Goal: Task Accomplishment & Management: Manage account settings

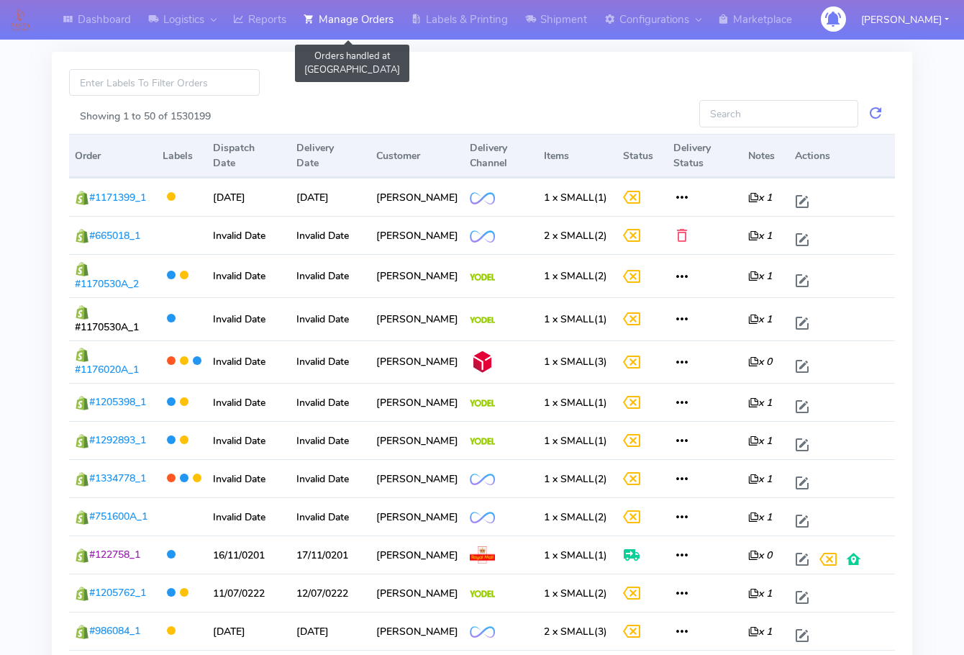
click at [360, 37] on link "Manage Orders" at bounding box center [348, 20] width 107 height 40
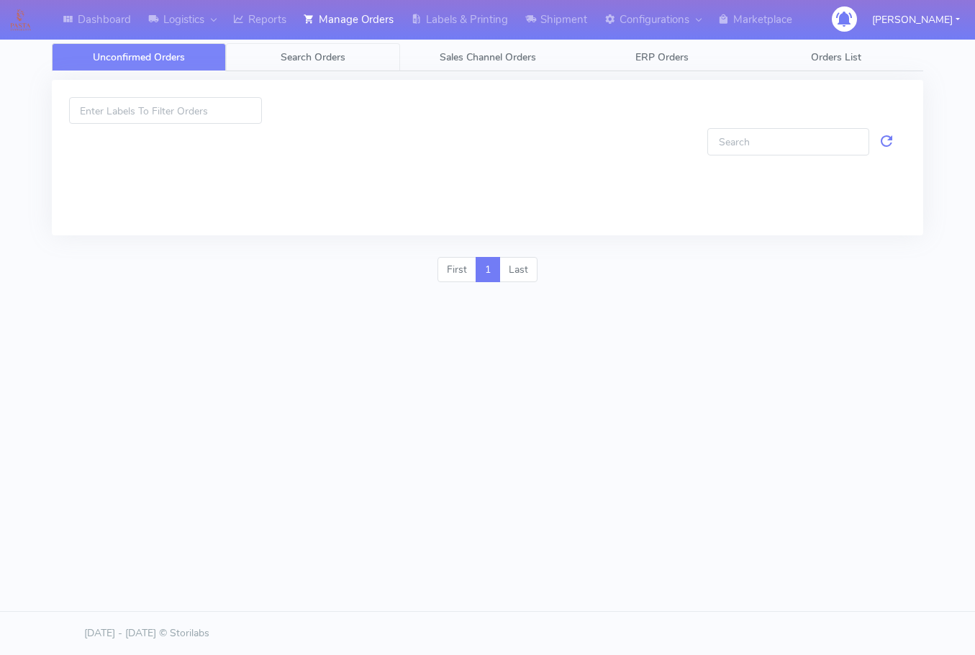
click at [317, 58] on span "Search Orders" at bounding box center [313, 57] width 65 height 14
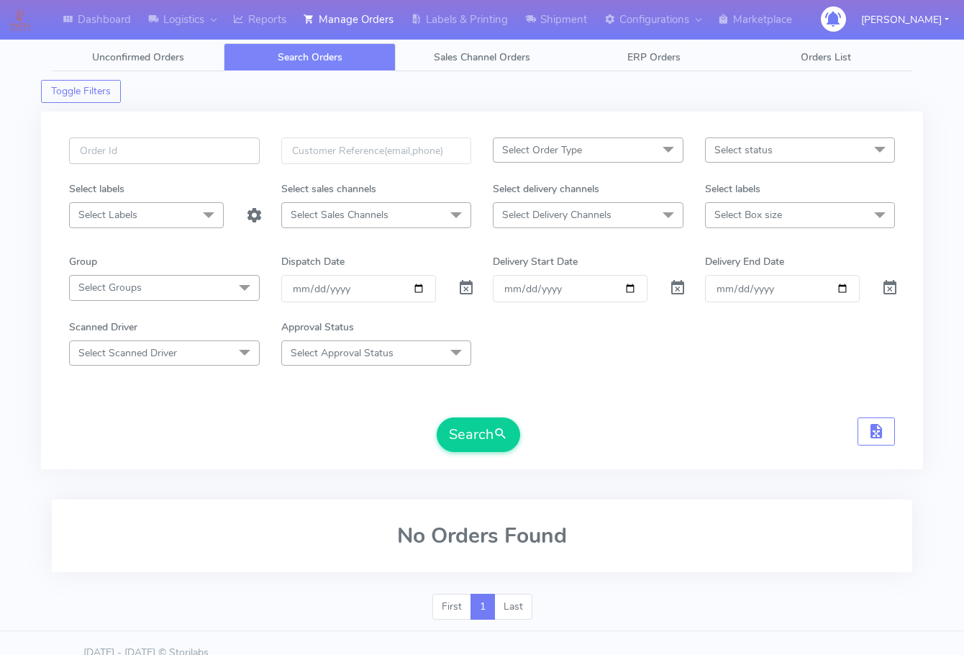
click at [161, 153] on input "text" at bounding box center [164, 150] width 191 height 27
paste input "1614941"
type input "1614941"
click at [468, 284] on span at bounding box center [466, 291] width 17 height 14
click at [499, 431] on span "submit" at bounding box center [501, 434] width 14 height 19
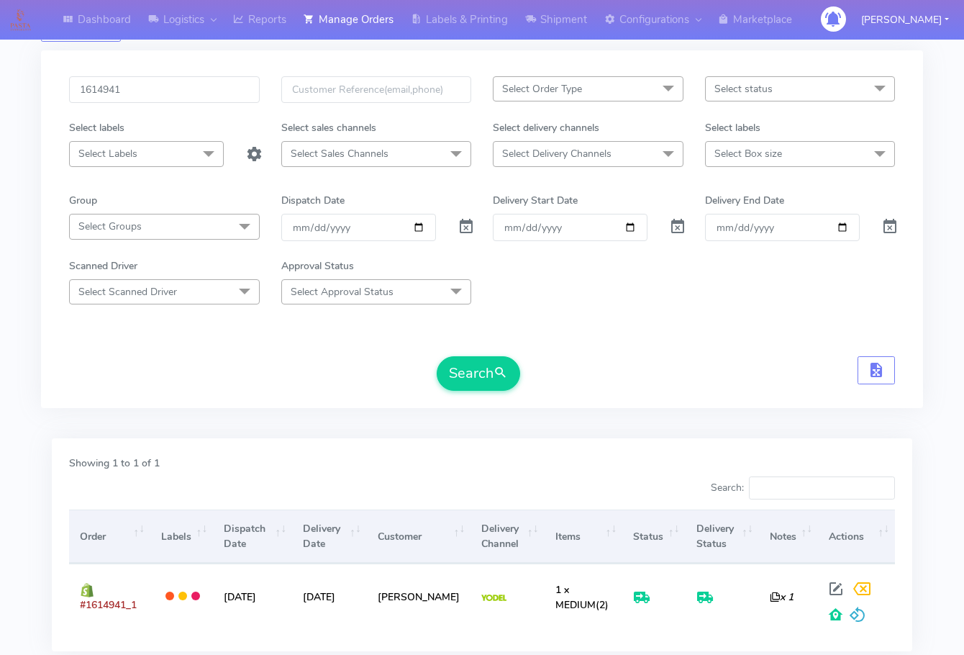
scroll to position [144, 0]
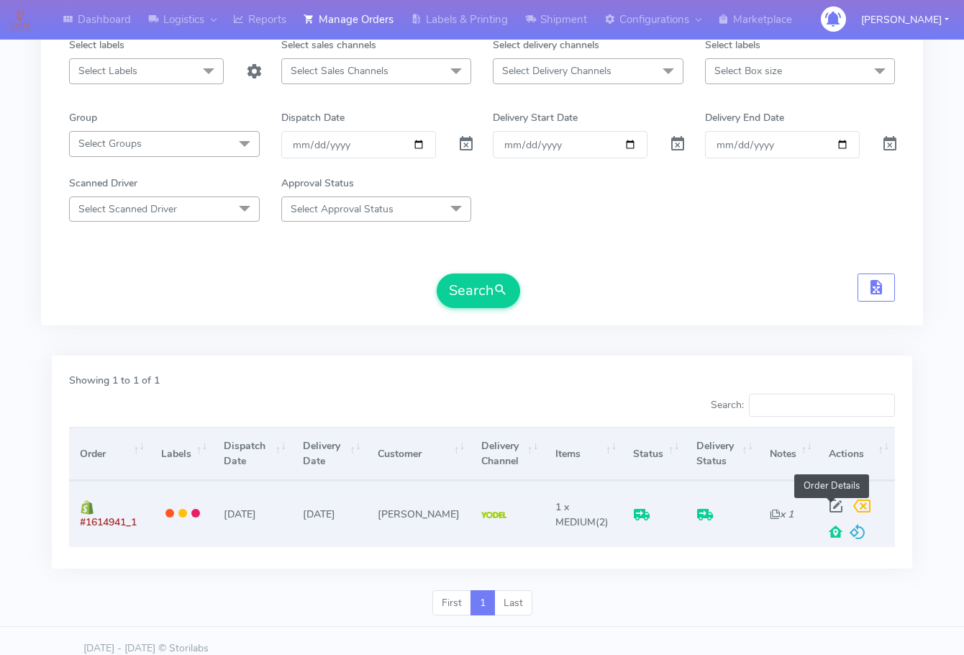
click at [830, 504] on span at bounding box center [836, 509] width 26 height 14
select select "5"
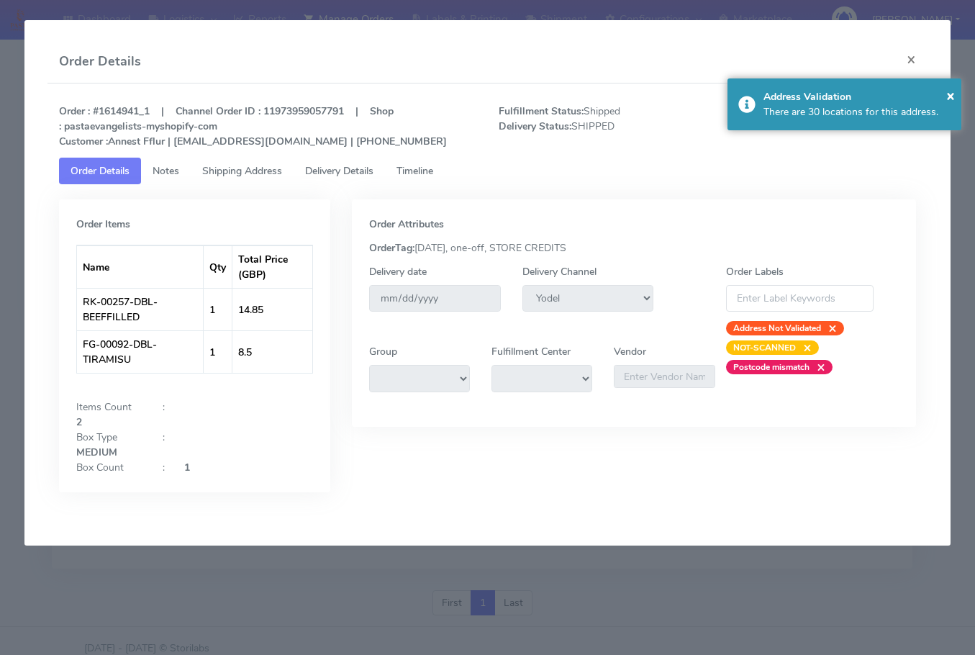
click at [217, 176] on span "Shipping Address" at bounding box center [242, 171] width 80 height 14
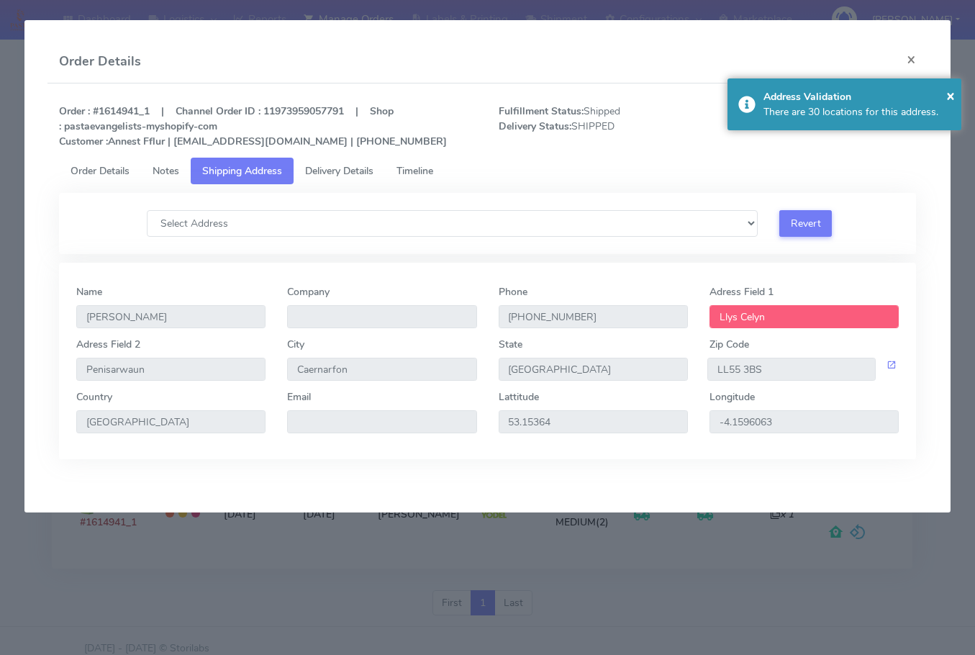
click at [342, 177] on span "Delivery Details" at bounding box center [339, 171] width 68 height 14
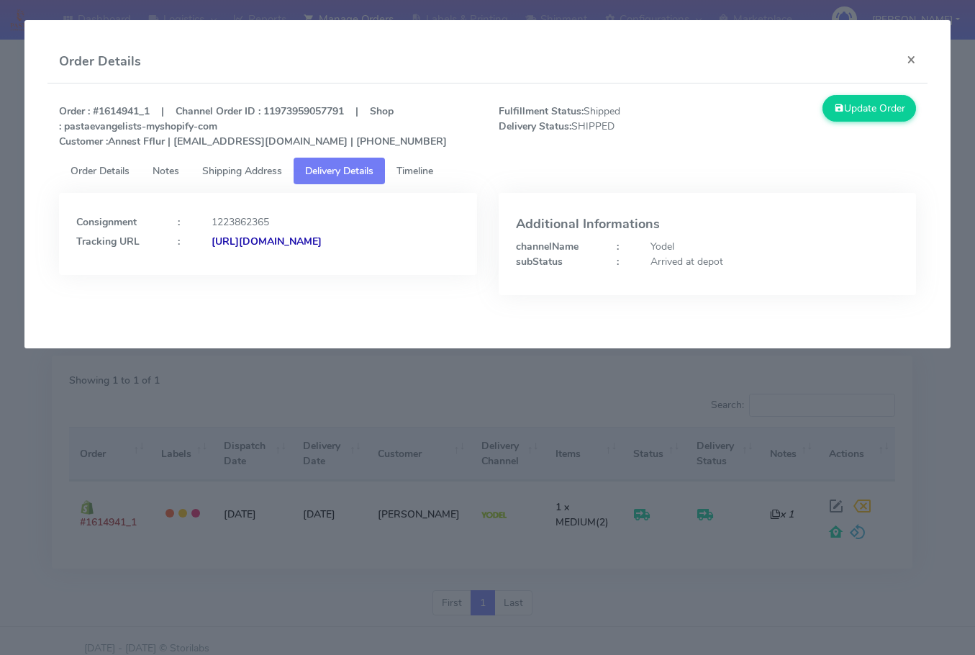
click at [279, 248] on strong "[URL][DOMAIN_NAME]" at bounding box center [267, 242] width 110 height 14
drag, startPoint x: 356, startPoint y: 257, endPoint x: 71, endPoint y: 266, distance: 285.1
click at [71, 266] on div "Consignment : 1223862365 Tracking URL : [URL][DOMAIN_NAME]" at bounding box center [267, 234] width 417 height 82
copy strong "[URL][DOMAIN_NAME]"
click at [265, 172] on span "Shipping Address" at bounding box center [242, 171] width 80 height 14
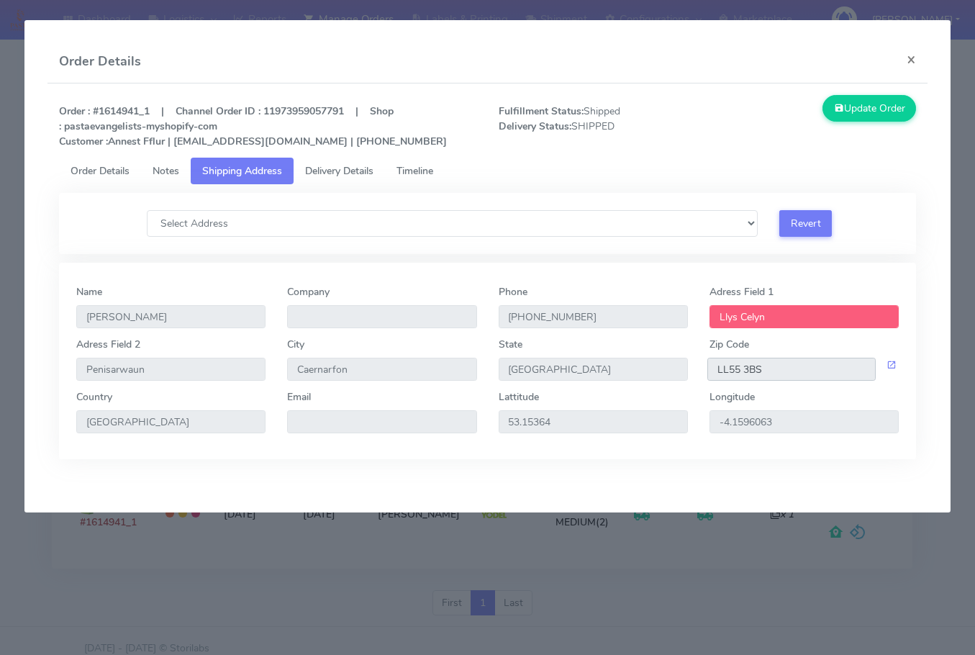
drag, startPoint x: 774, startPoint y: 371, endPoint x: 692, endPoint y: 362, distance: 81.9
click at [692, 362] on div "[GEOGRAPHIC_DATA] 2 [GEOGRAPHIC_DATA] [GEOGRAPHIC_DATA] State [GEOGRAPHIC_DATA]…" at bounding box center [487, 363] width 844 height 53
click at [907, 57] on button "×" at bounding box center [911, 59] width 32 height 38
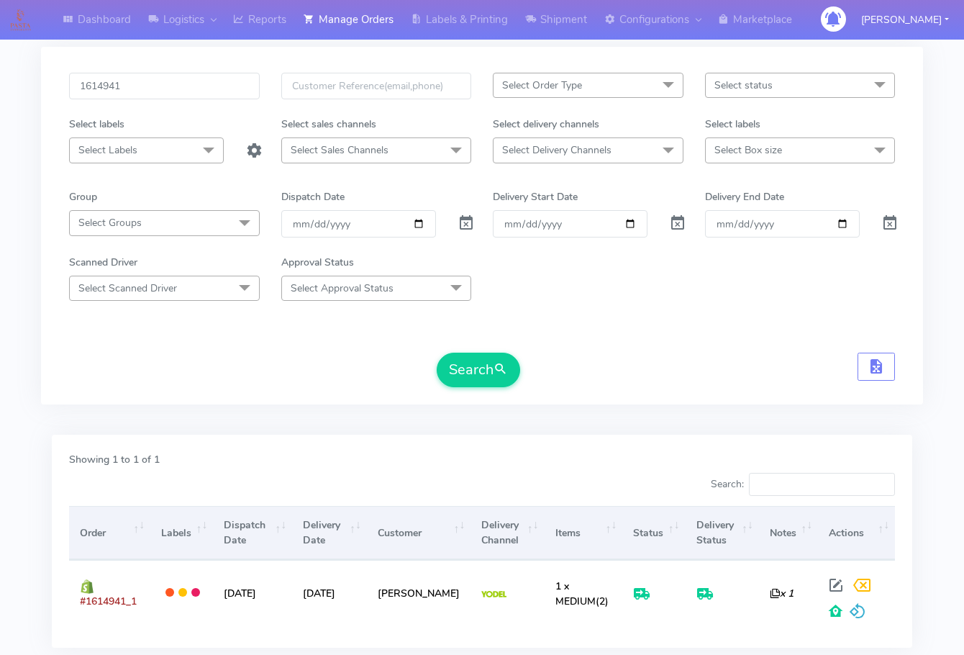
scroll to position [0, 0]
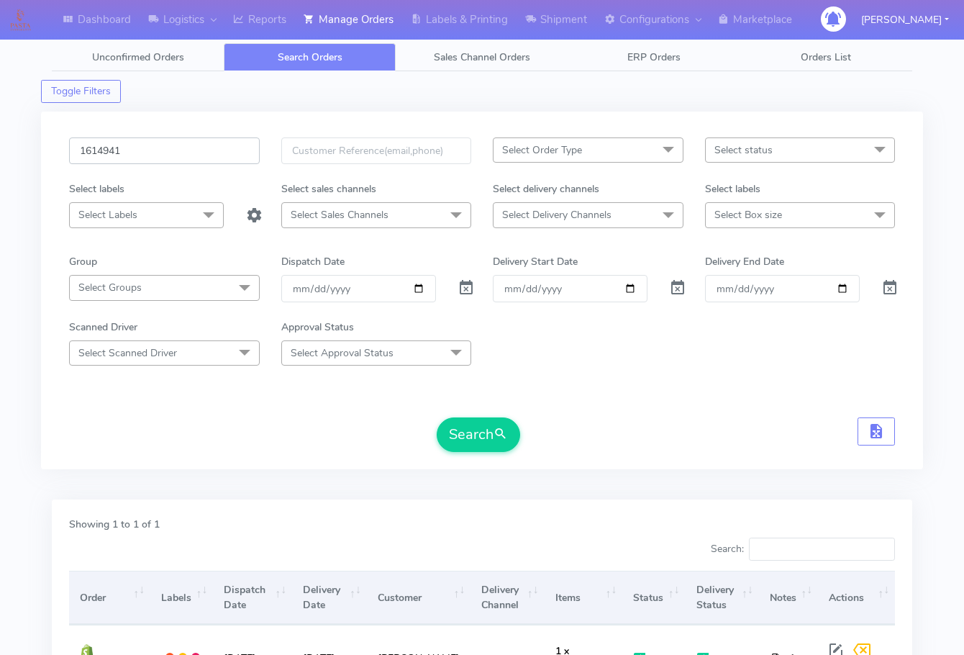
click at [175, 145] on input "1614941" at bounding box center [164, 150] width 191 height 27
paste input "6001A"
type input "1616001A"
click at [487, 425] on button "Search" at bounding box center [478, 434] width 83 height 35
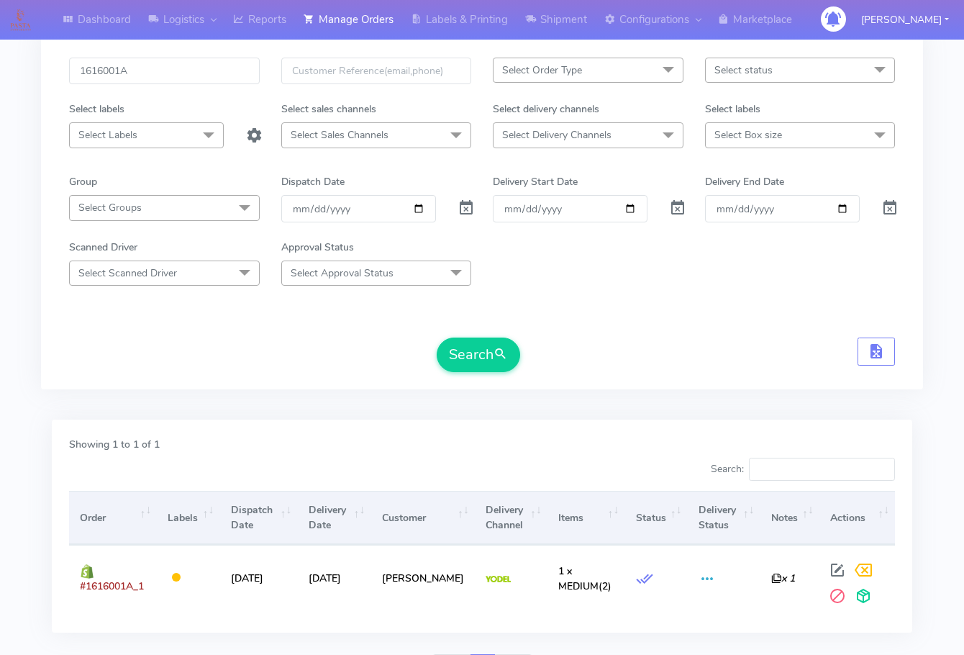
scroll to position [159, 0]
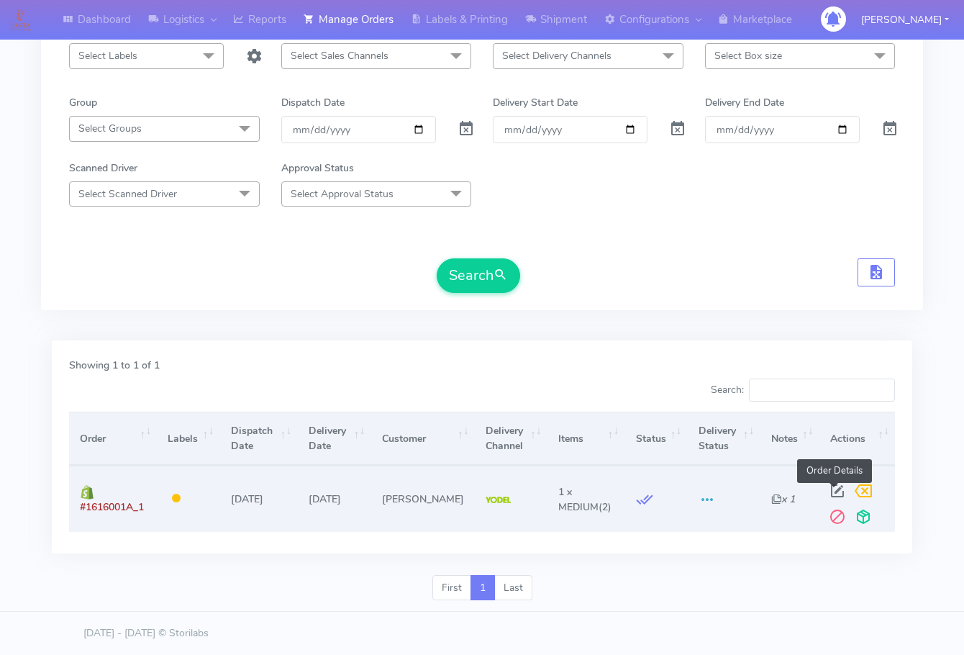
click at [833, 488] on span at bounding box center [838, 494] width 26 height 14
select select "5"
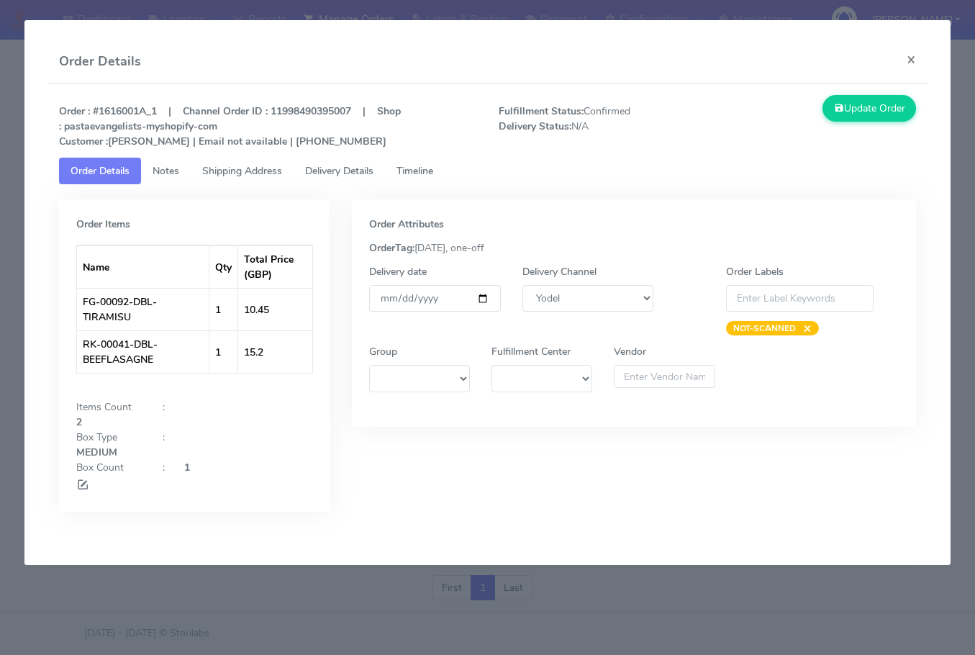
click at [250, 166] on span "Shipping Address" at bounding box center [242, 171] width 80 height 14
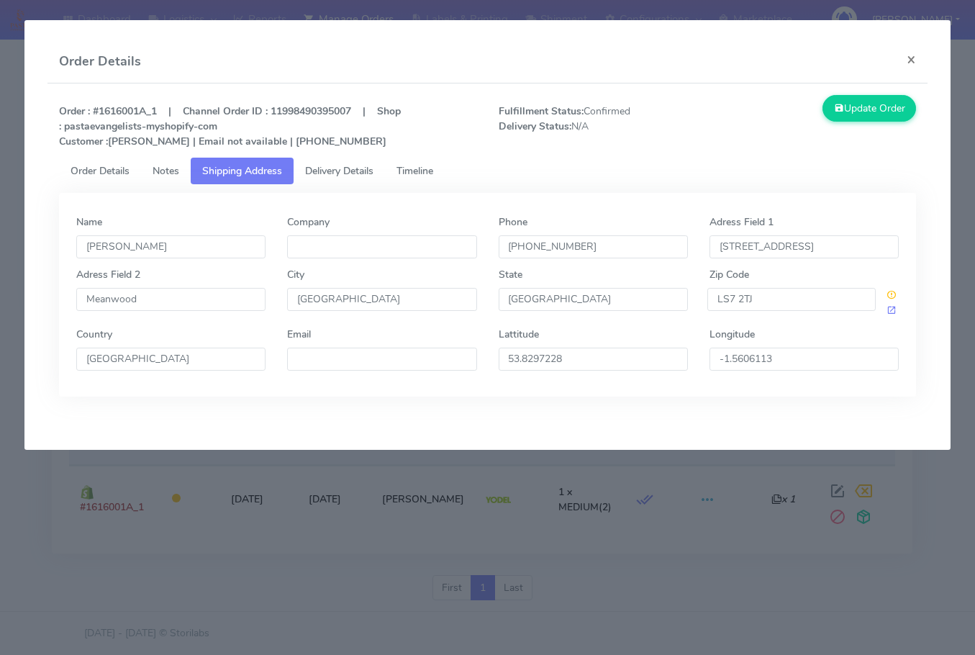
click at [340, 173] on span "Delivery Details" at bounding box center [339, 171] width 68 height 14
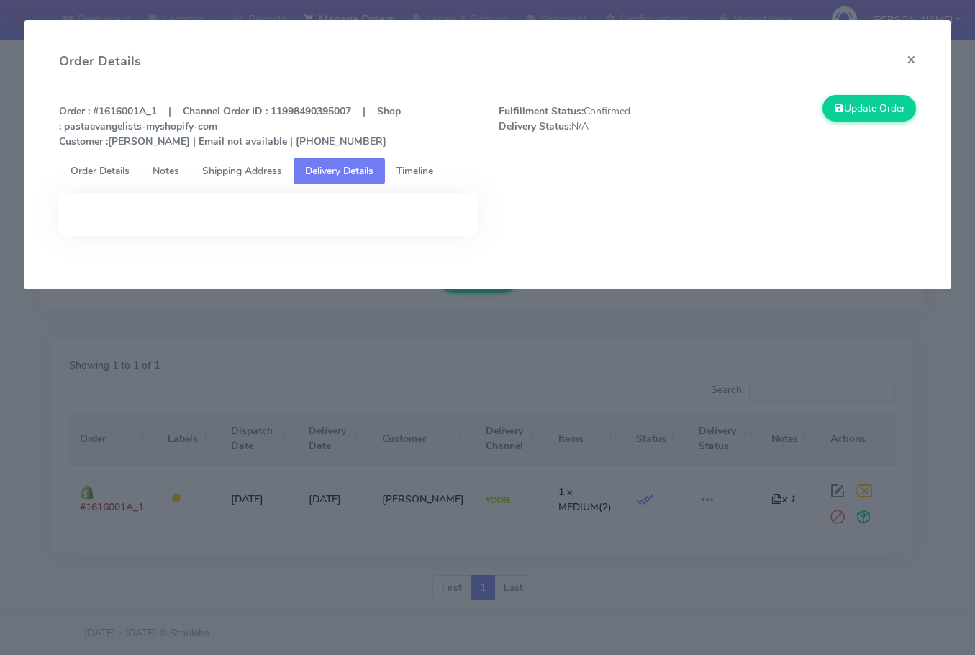
click at [268, 174] on span "Shipping Address" at bounding box center [242, 171] width 80 height 14
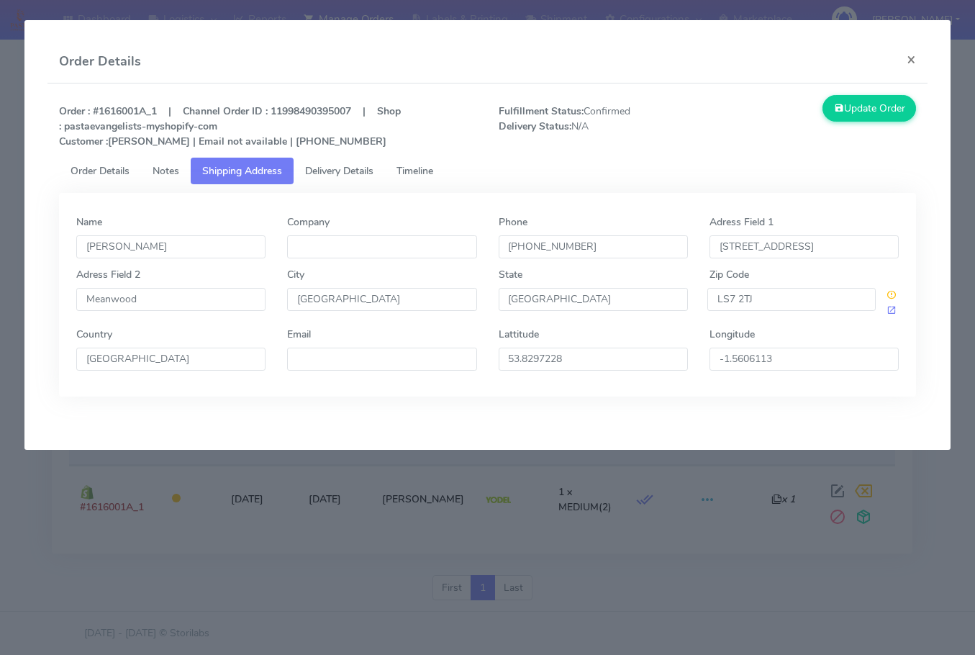
click at [163, 172] on span "Notes" at bounding box center [166, 171] width 27 height 14
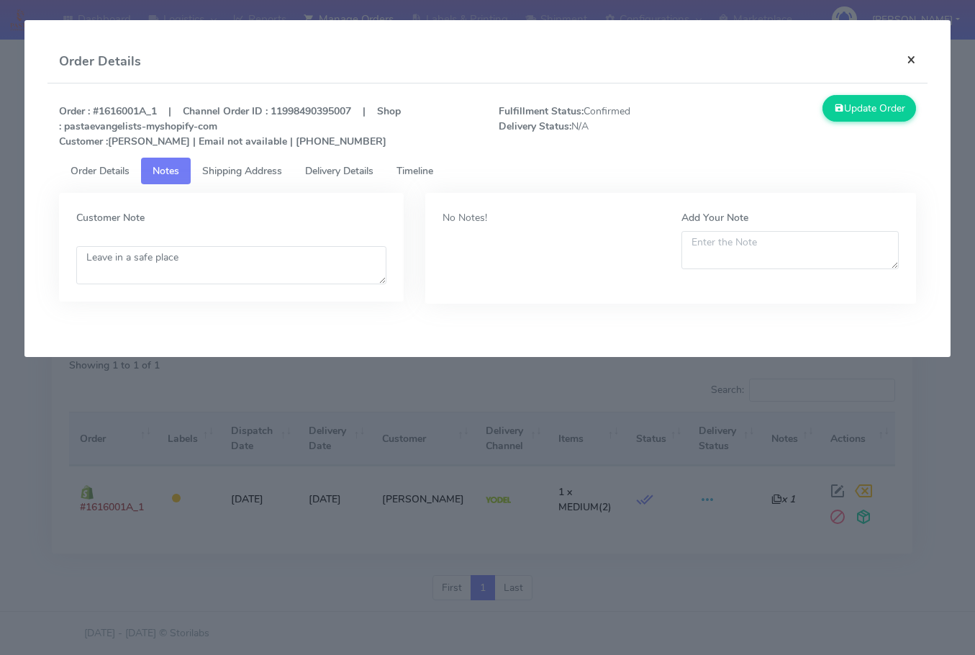
click at [900, 67] on button "×" at bounding box center [911, 59] width 32 height 38
